Goal: Transaction & Acquisition: Subscribe to service/newsletter

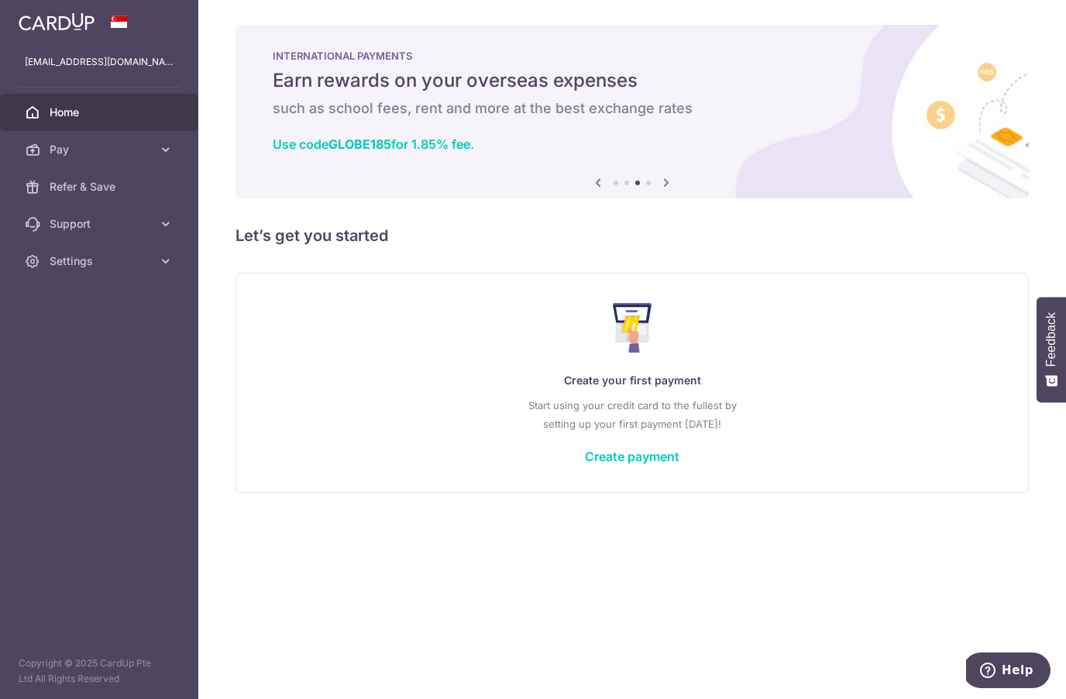
click at [120, 267] on span "Settings" at bounding box center [101, 260] width 102 height 15
click at [96, 335] on span "Logout" at bounding box center [101, 335] width 102 height 15
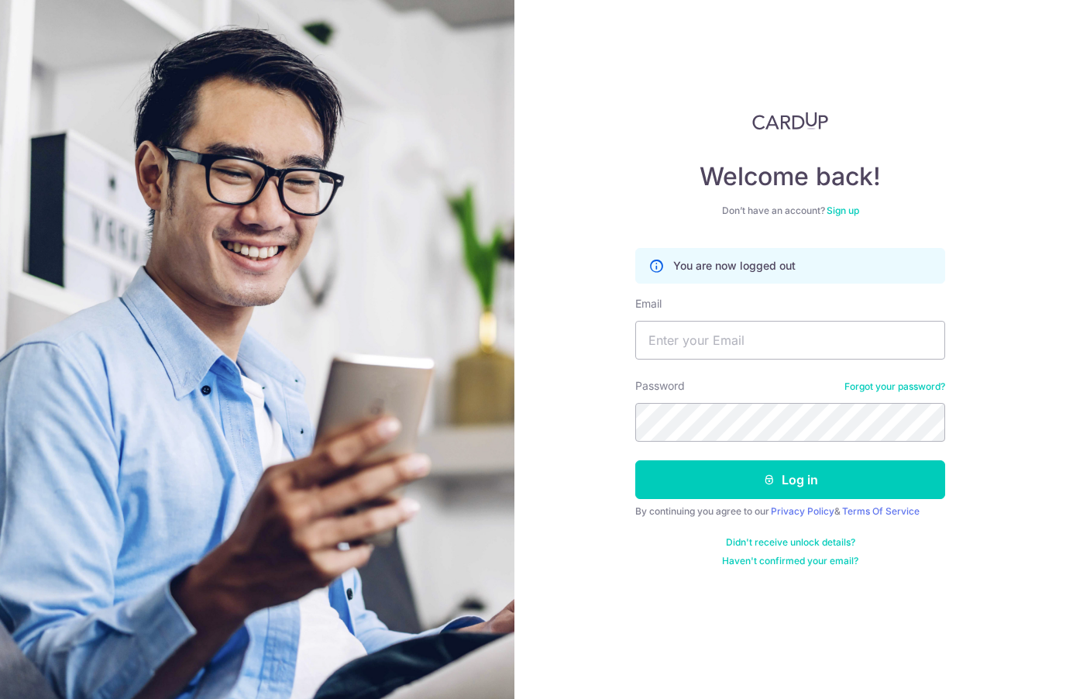
click at [779, 345] on input "Email" at bounding box center [790, 340] width 310 height 39
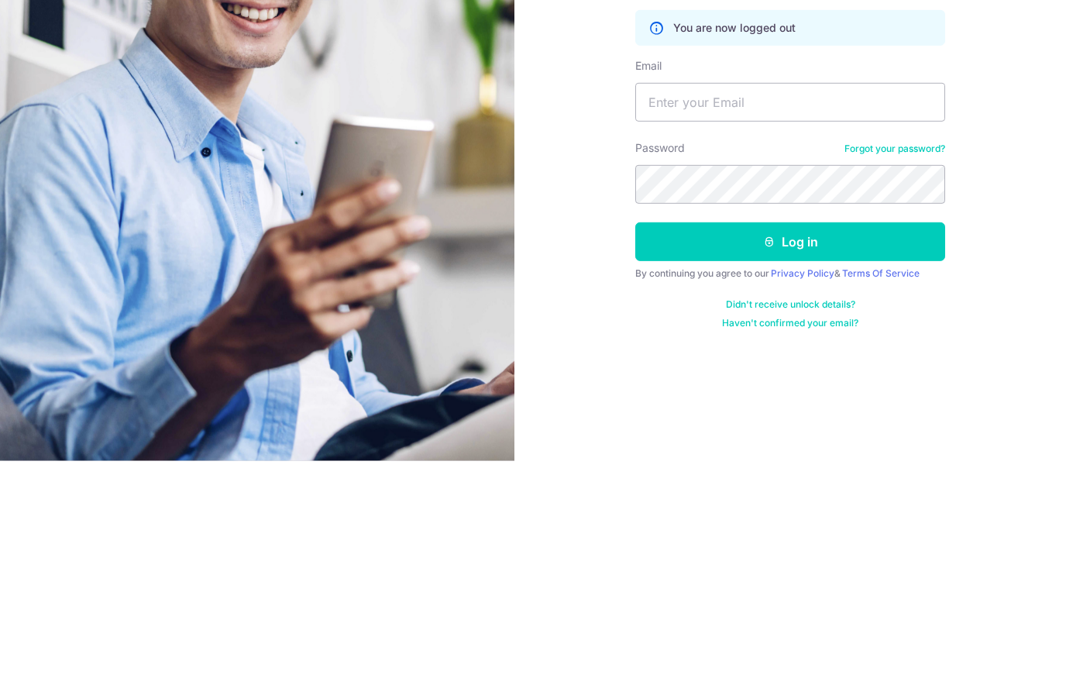
scroll to position [2, 0]
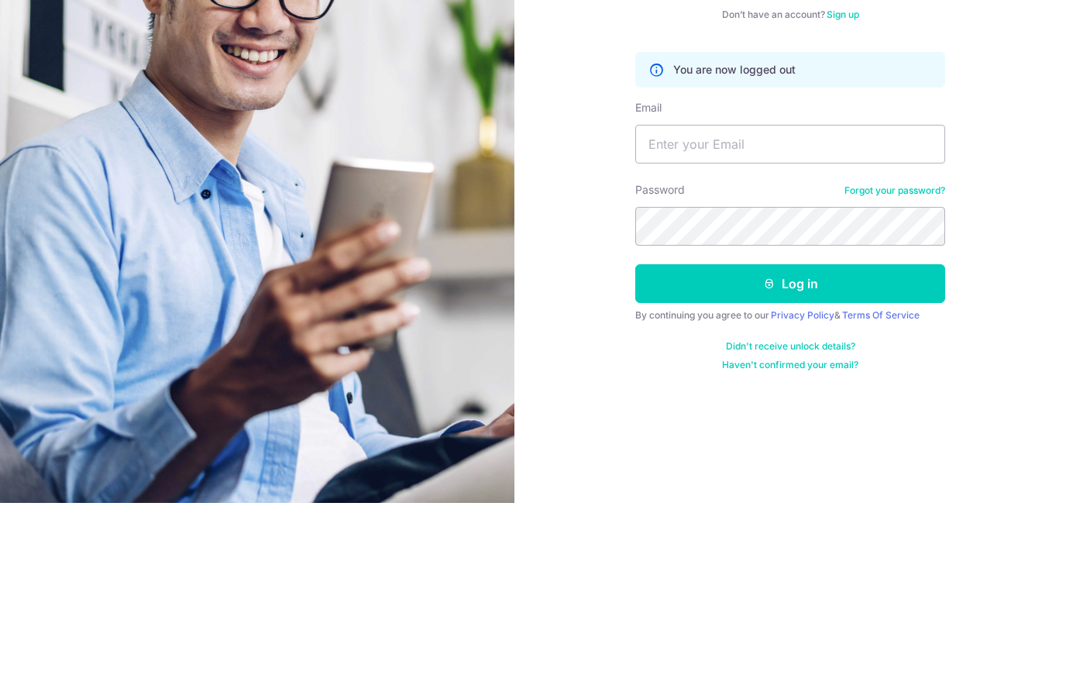
click at [725, 321] on input "Email" at bounding box center [790, 340] width 310 height 39
type input "P"
type input "phoenixaurora459@gmail.com"
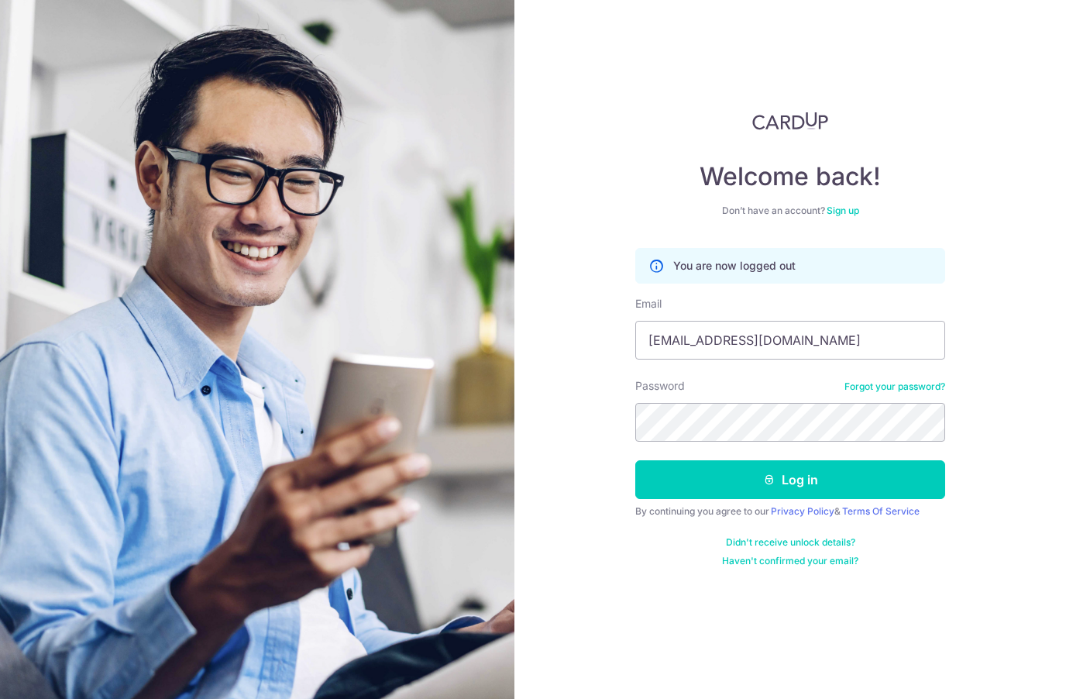
click at [818, 460] on button "Log in" at bounding box center [790, 479] width 310 height 39
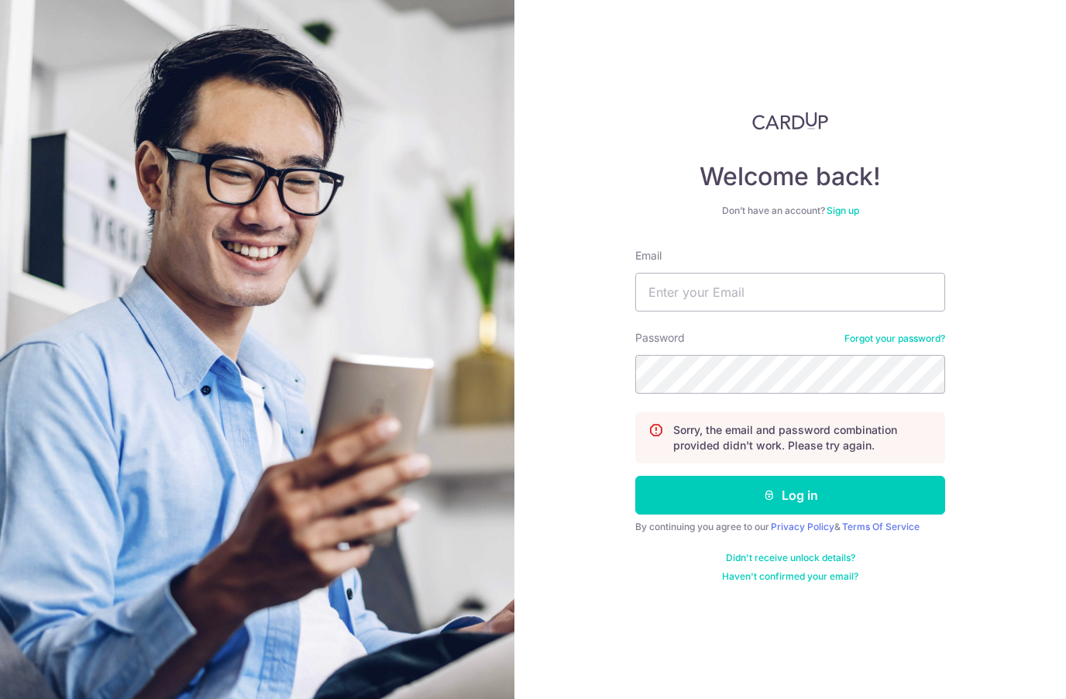
click at [846, 215] on link "Sign up" at bounding box center [842, 210] width 33 height 12
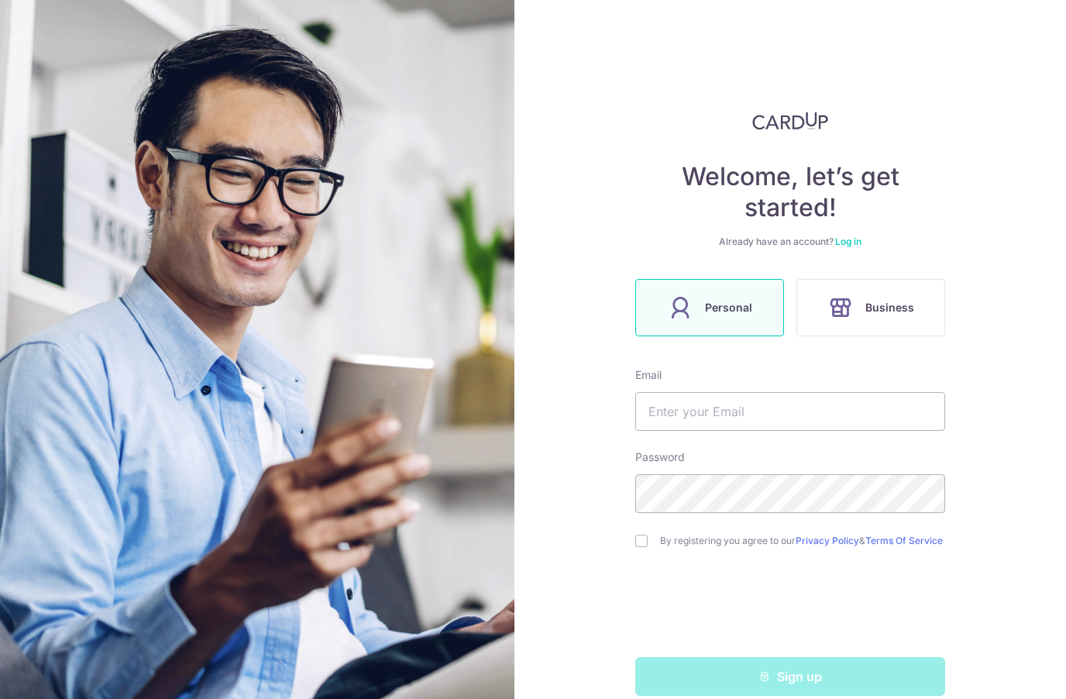
click at [745, 316] on span "Personal" at bounding box center [728, 307] width 47 height 19
click at [733, 414] on input "text" at bounding box center [790, 411] width 310 height 39
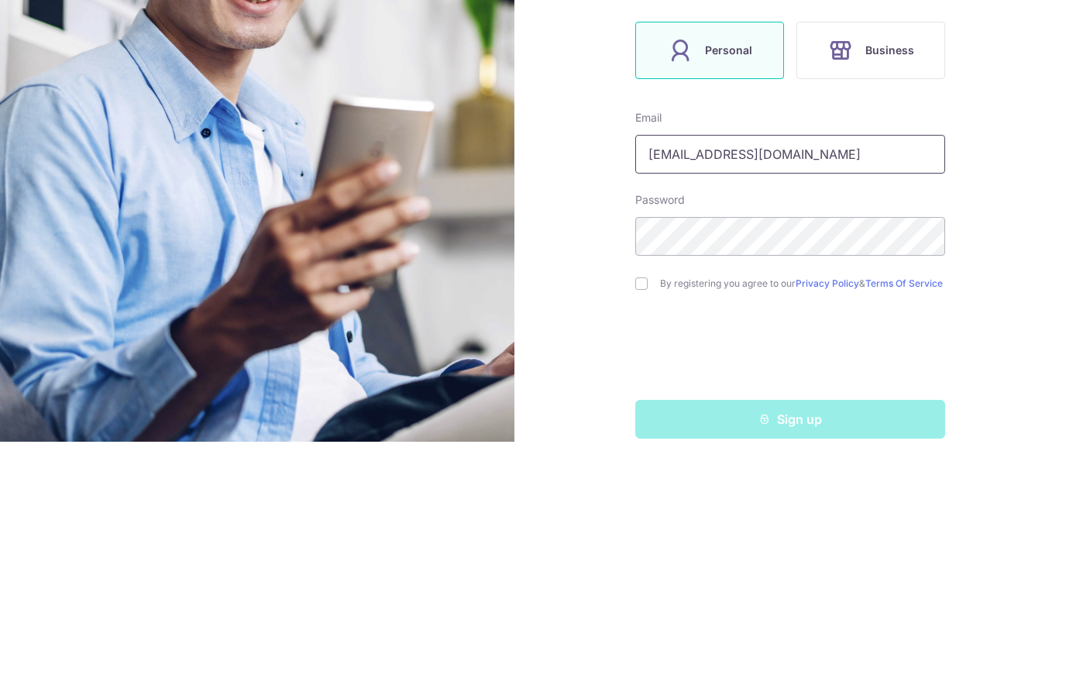
type input "phoenixaurora459@gmail.com"
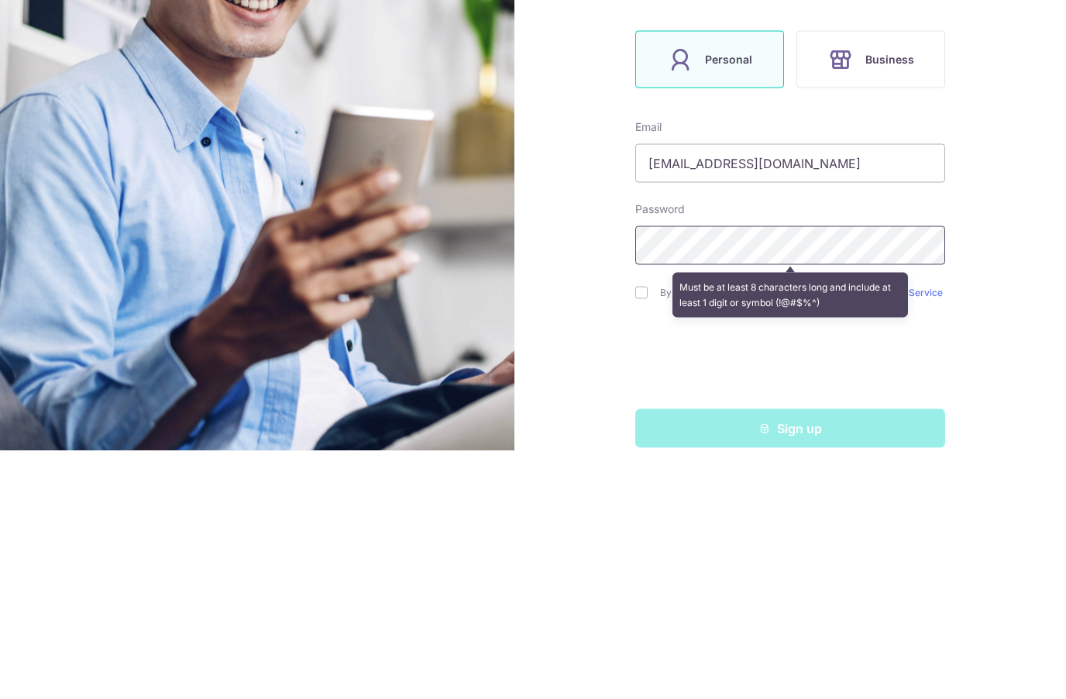
scroll to position [67, 0]
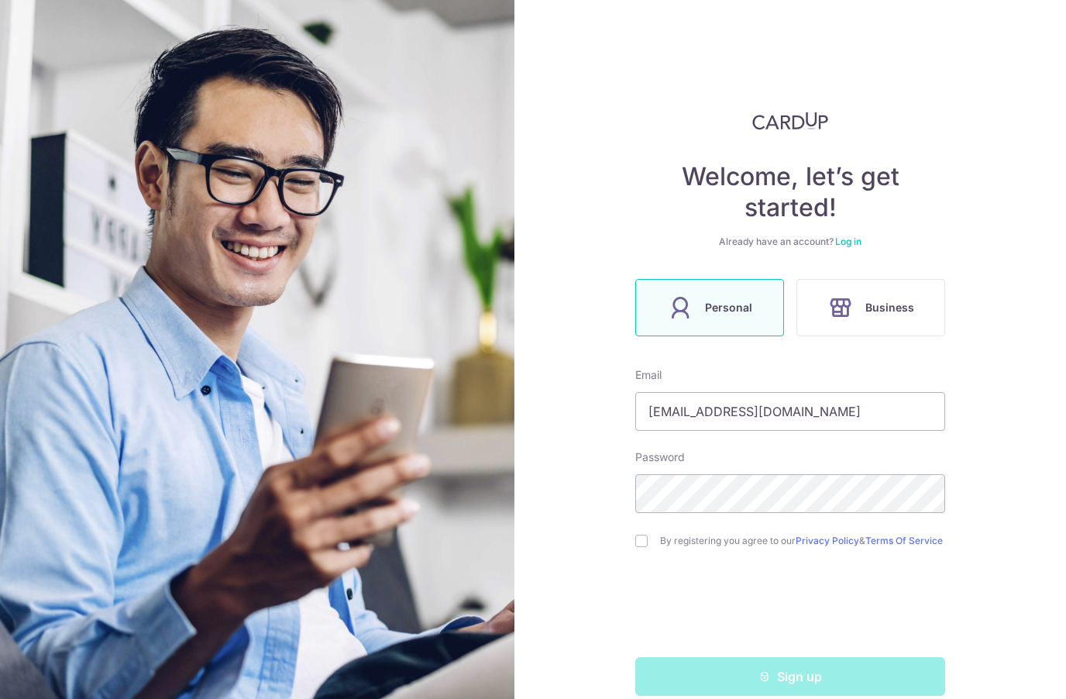
click at [649, 531] on div "By registering you agree to our Privacy Policy & Terms Of Service" at bounding box center [790, 540] width 310 height 19
click at [645, 534] on input "checkbox" at bounding box center [641, 540] width 12 height 12
checkbox input "true"
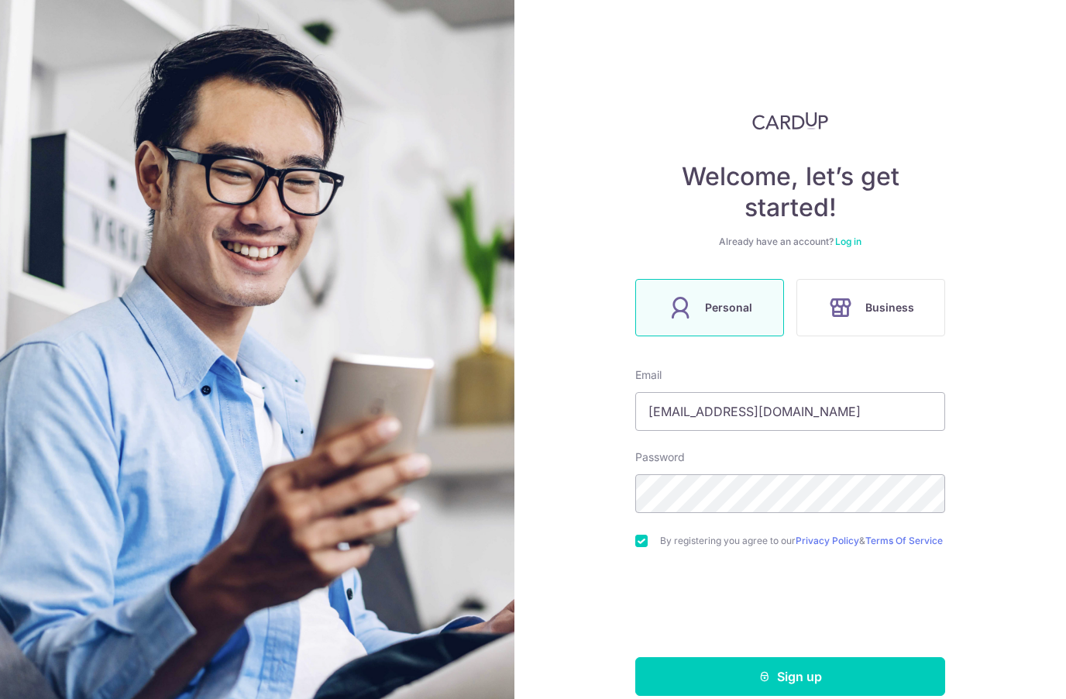
click at [845, 657] on button "Sign up" at bounding box center [790, 676] width 310 height 39
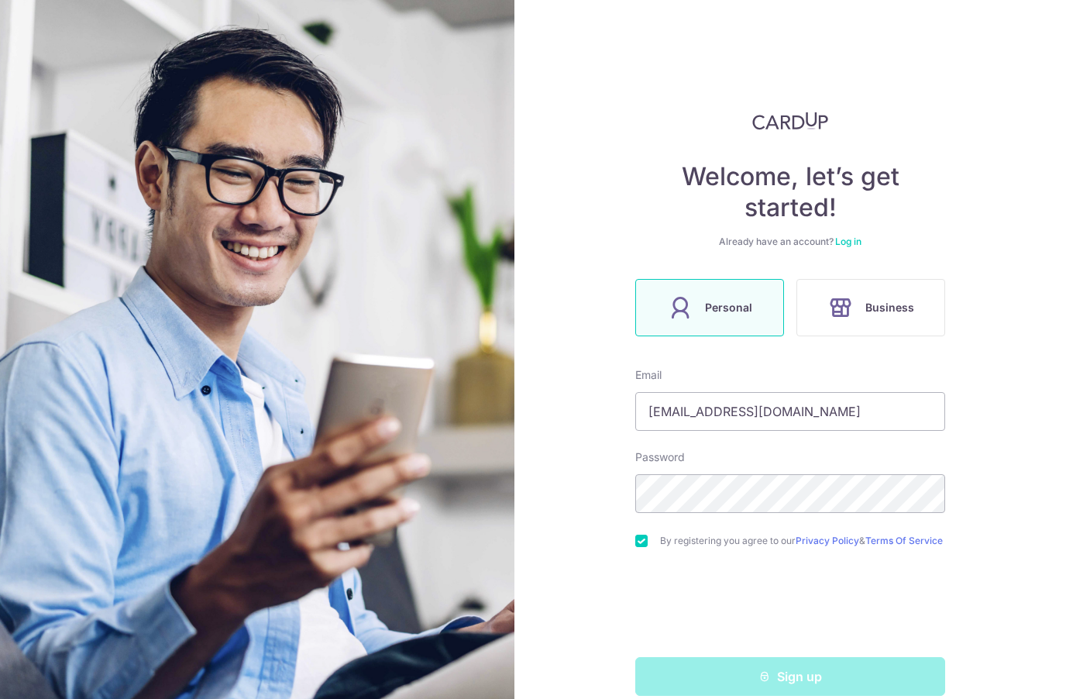
click at [857, 657] on div "Sign up" at bounding box center [790, 676] width 328 height 39
